Goal: Check status

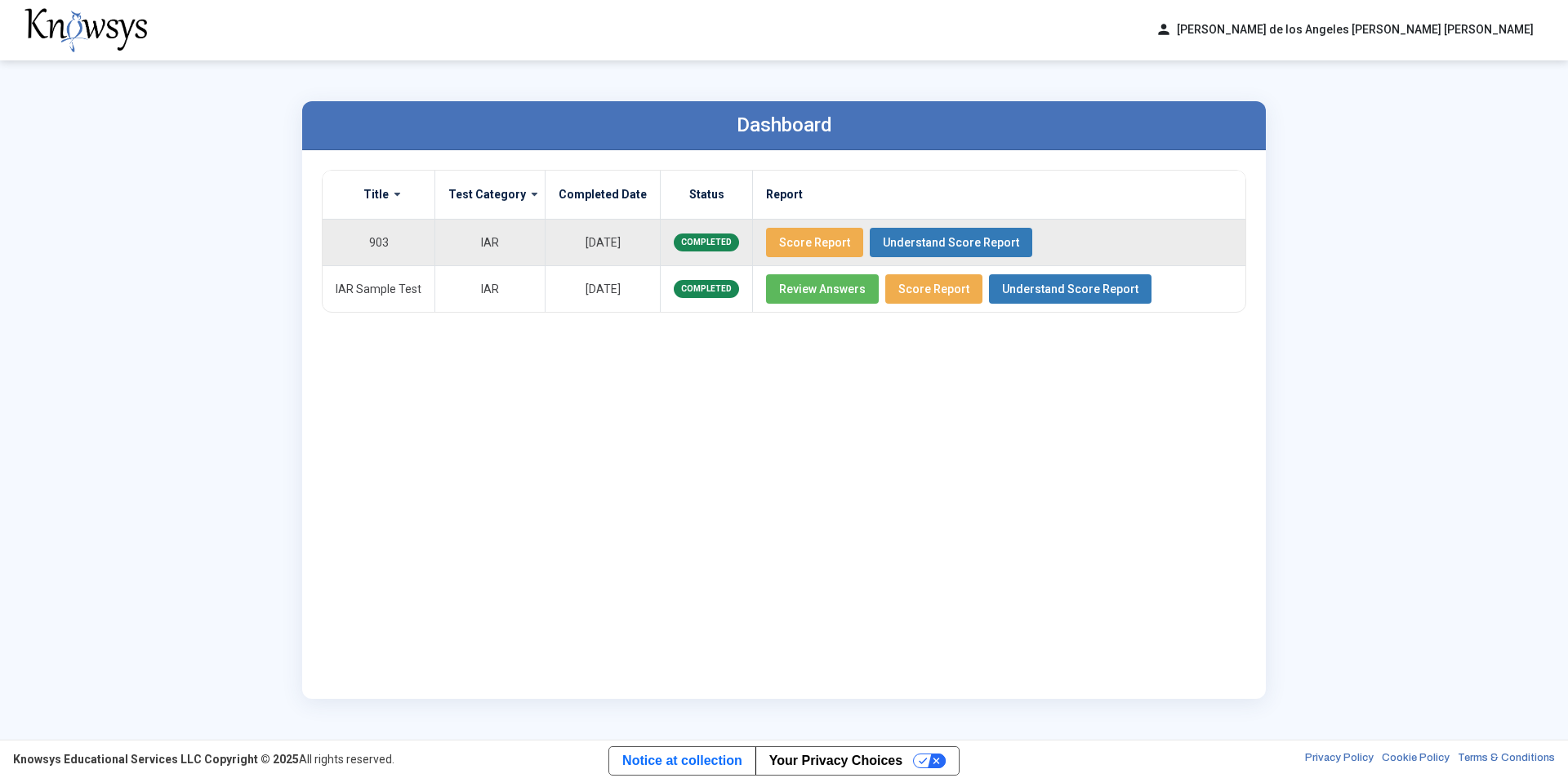
click at [826, 241] on span "Score Report" at bounding box center [815, 242] width 71 height 13
